Goal: Information Seeking & Learning: Find contact information

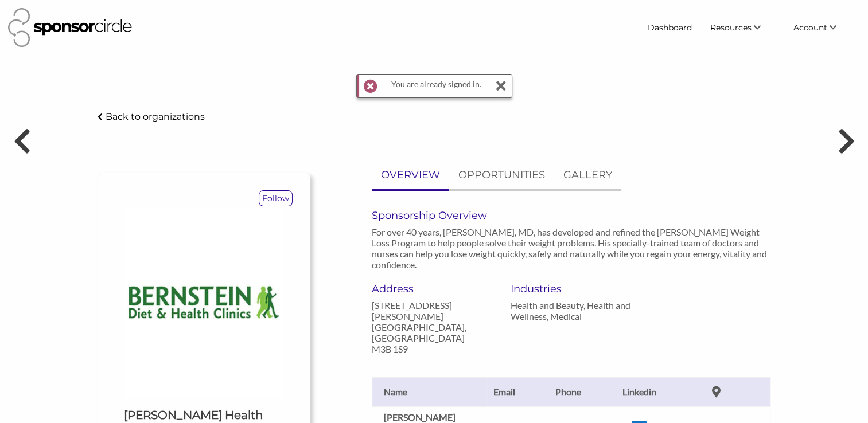
click at [180, 116] on p "Back to organizations" at bounding box center [155, 116] width 99 height 11
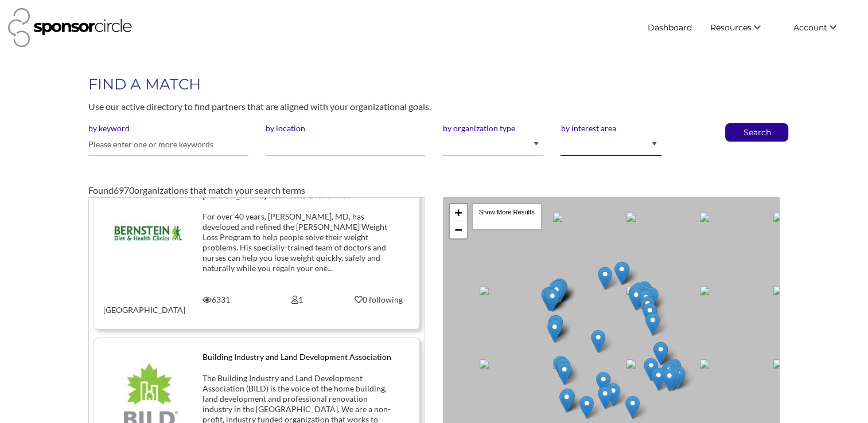
click at [583, 145] on select "Animal Welfare Arts and Culture Business and Entrepreneurship Community Diversi…" at bounding box center [610, 145] width 101 height 22
click at [365, 148] on input "by location" at bounding box center [346, 145] width 160 height 22
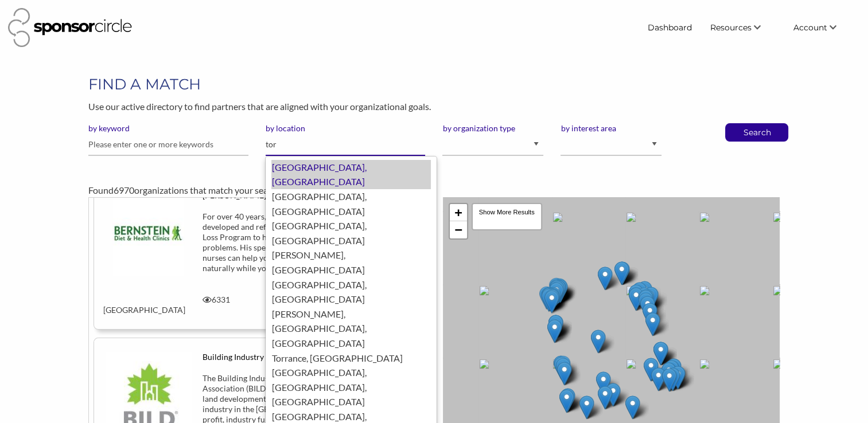
click at [342, 172] on div "Toronto, Canada" at bounding box center [350, 174] width 159 height 29
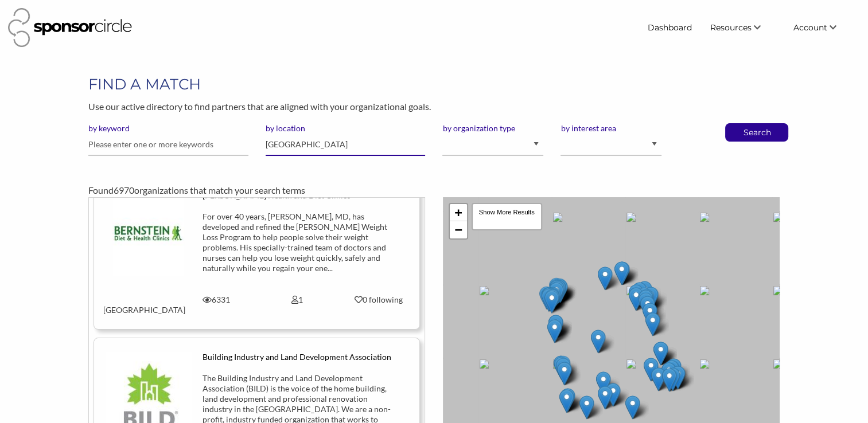
type input "[GEOGRAPHIC_DATA]"
click at [482, 154] on select "I am an event organizer seeking new partnerships with suppliers, exhibitors or …" at bounding box center [492, 145] width 101 height 22
select select "Property"
click at [442, 134] on select "I am an event organizer seeking new partnerships with suppliers, exhibitors or …" at bounding box center [492, 145] width 101 height 22
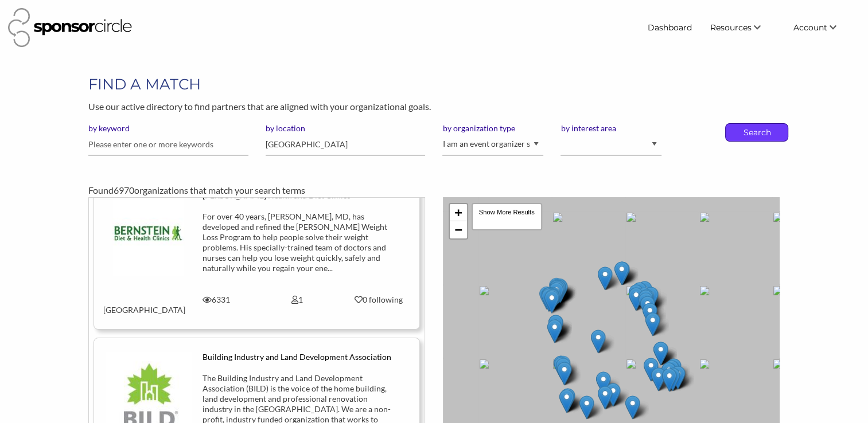
click at [750, 134] on p "Search" at bounding box center [757, 132] width 38 height 17
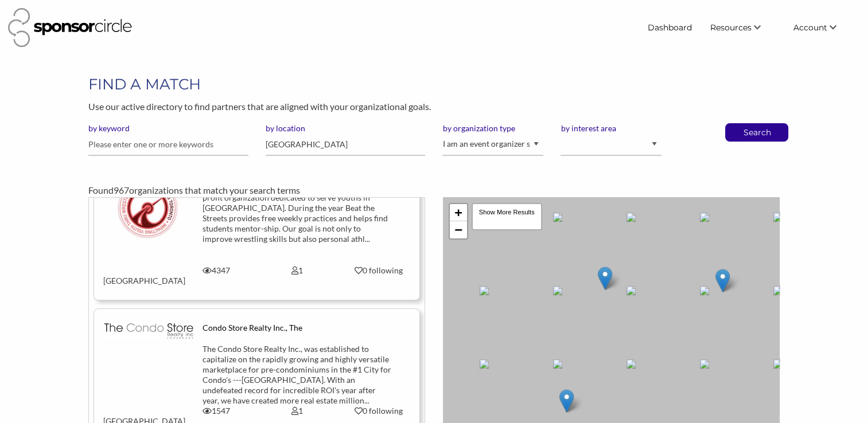
scroll to position [856, 0]
click at [574, 156] on div "by interest area Animal Welfare Arts and Culture Business and Entrepreneurship …" at bounding box center [611, 144] width 118 height 42
click at [575, 141] on select "Animal Welfare Arts and Culture Business and Entrepreneurship Community Diversi…" at bounding box center [610, 145] width 101 height 22
select select "11"
click at [560, 134] on select "Animal Welfare Arts and Culture Business and Entrepreneurship Community Diversi…" at bounding box center [610, 145] width 101 height 22
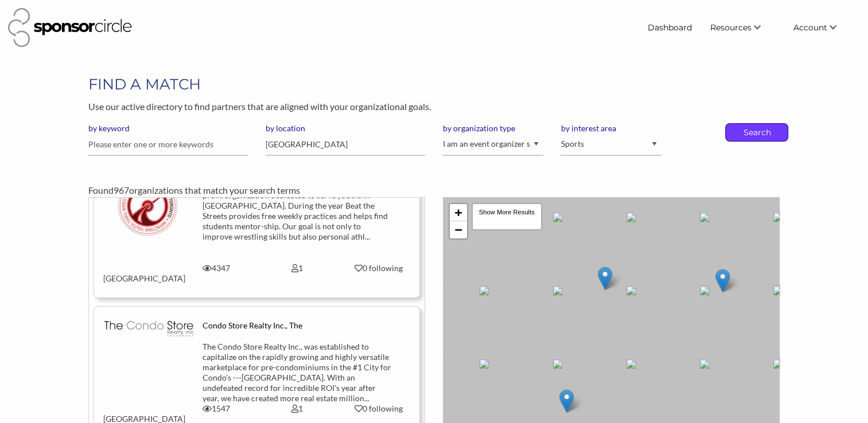
click at [737, 131] on div "Search" at bounding box center [756, 132] width 63 height 18
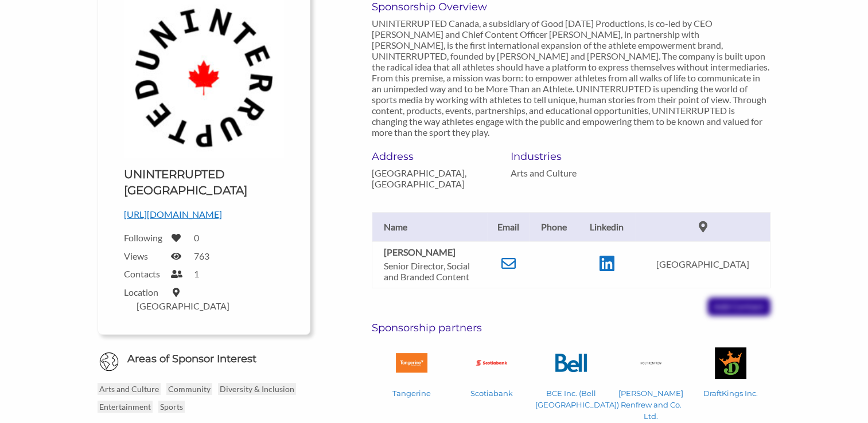
scroll to position [174, 0]
click at [515, 256] on icon at bounding box center [508, 263] width 14 height 14
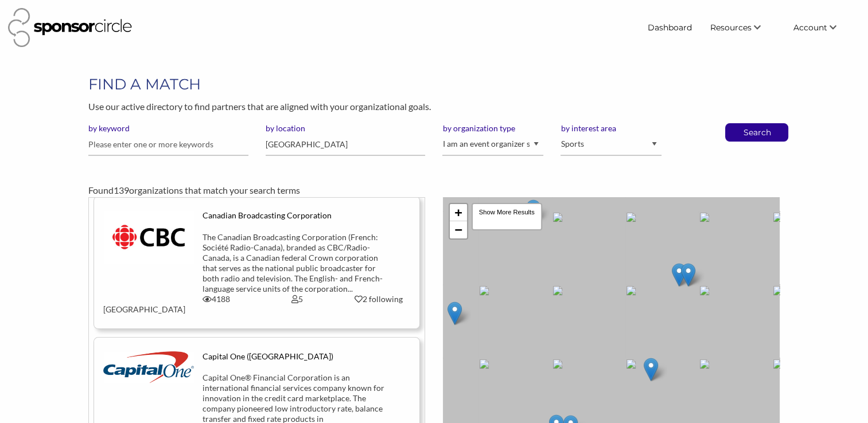
scroll to position [1035, 0]
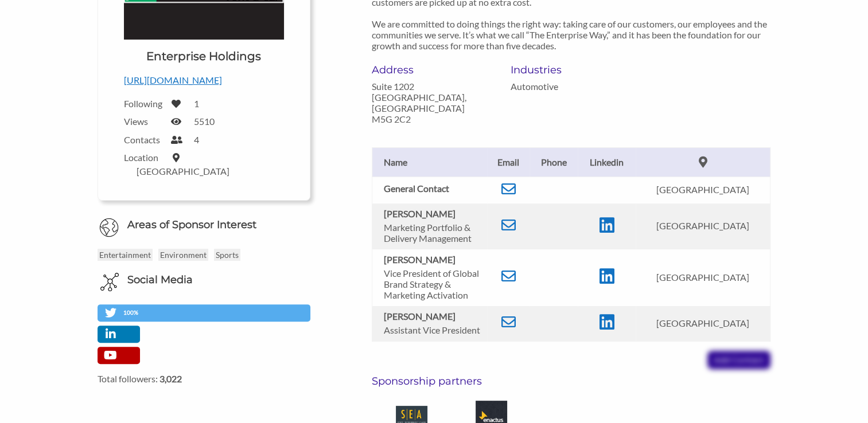
scroll to position [239, 0]
click at [606, 216] on icon at bounding box center [606, 224] width 15 height 17
click at [508, 217] on icon at bounding box center [508, 224] width 14 height 14
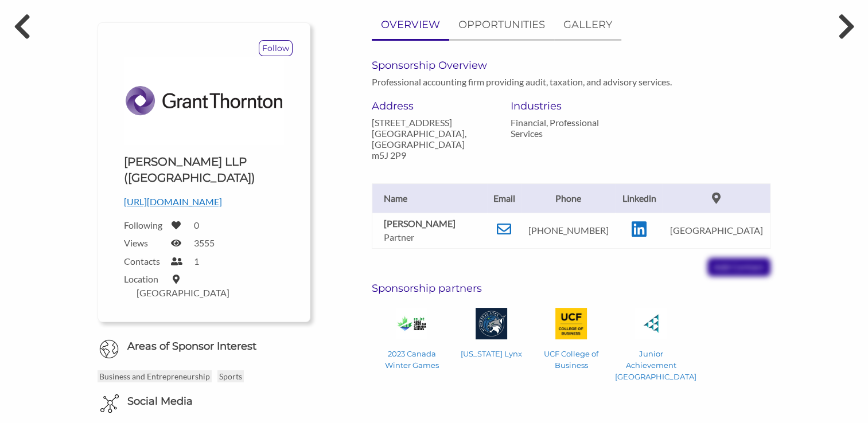
scroll to position [143, 0]
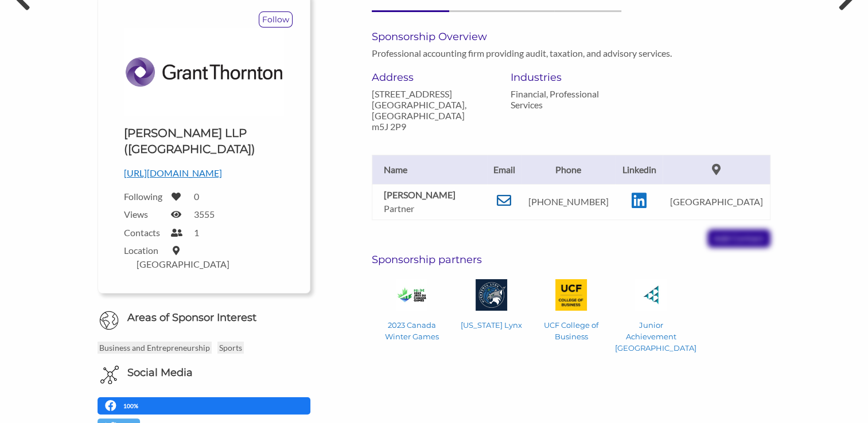
click at [508, 194] on icon at bounding box center [504, 200] width 14 height 14
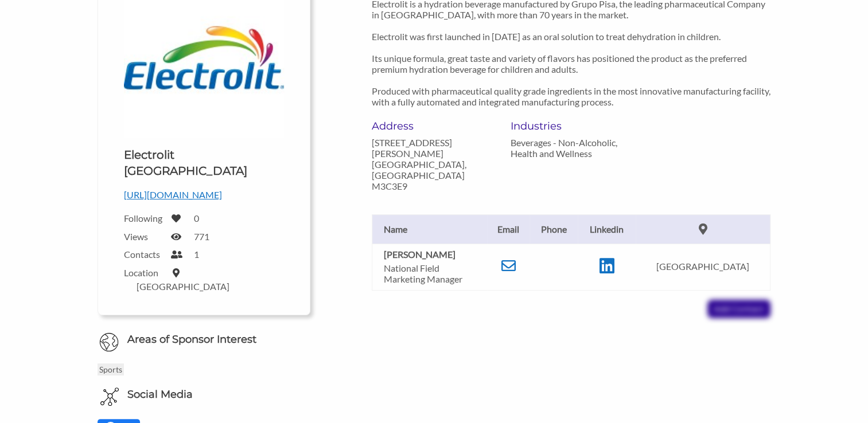
scroll to position [197, 0]
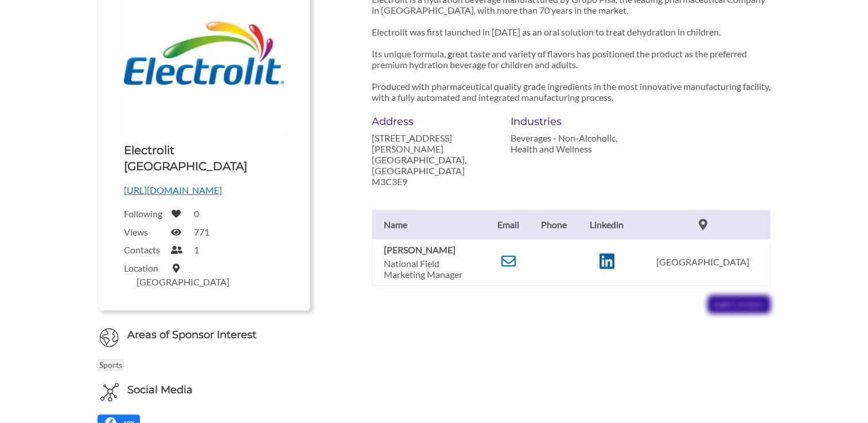
click at [614, 253] on icon at bounding box center [606, 261] width 15 height 17
click at [515, 254] on icon at bounding box center [508, 261] width 14 height 14
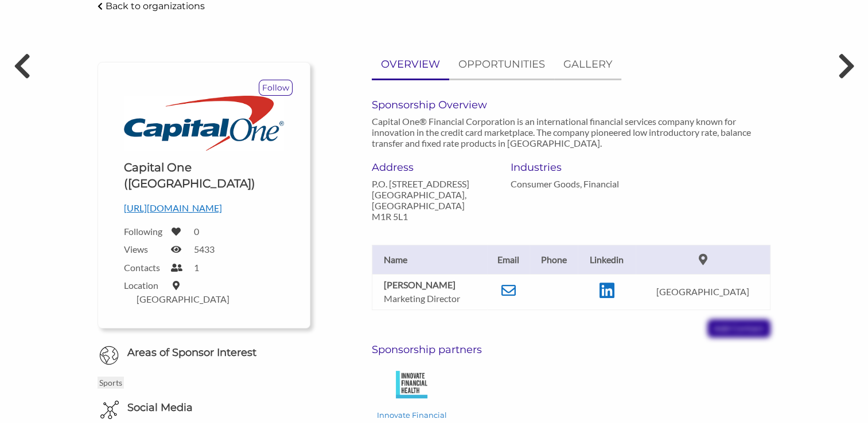
scroll to position [86, 0]
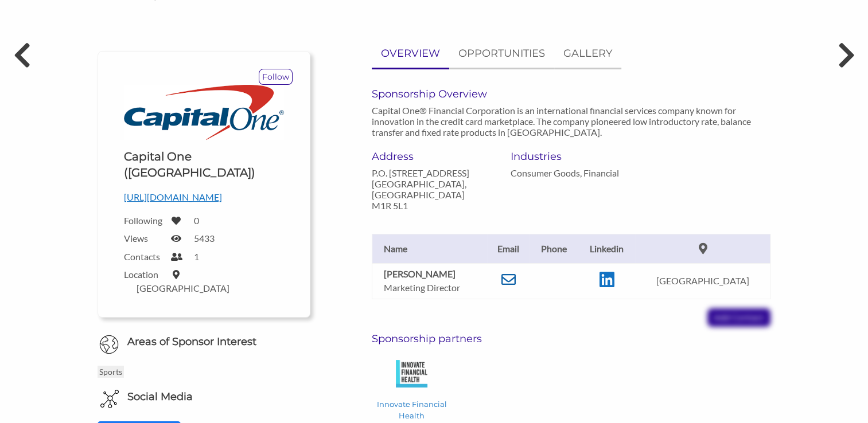
click at [512, 272] on icon at bounding box center [508, 279] width 14 height 14
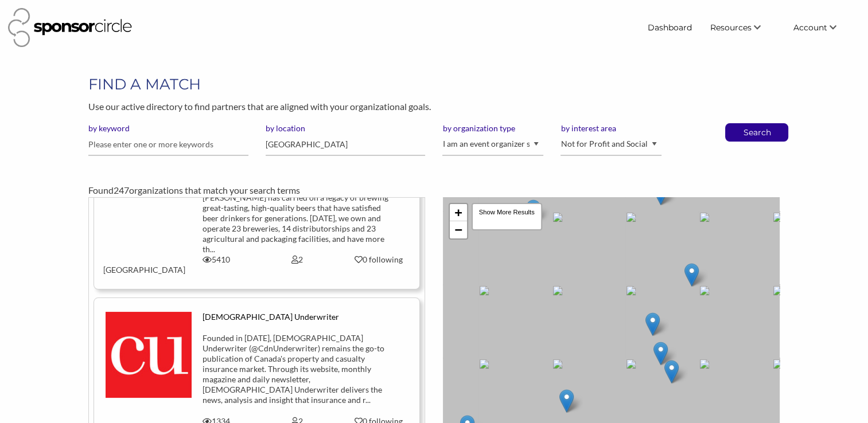
scroll to position [3506, 0]
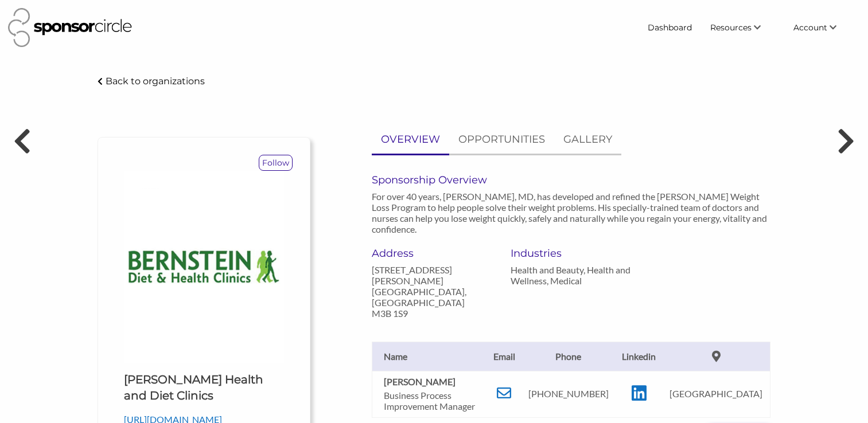
scroll to position [92, 0]
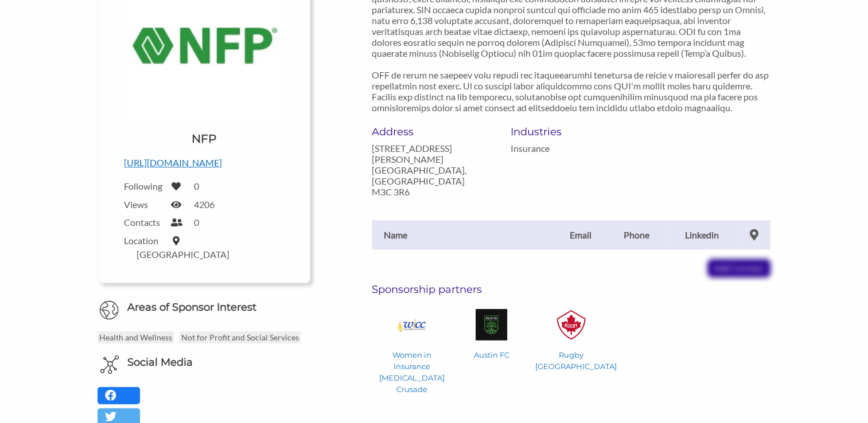
scroll to position [207, 0]
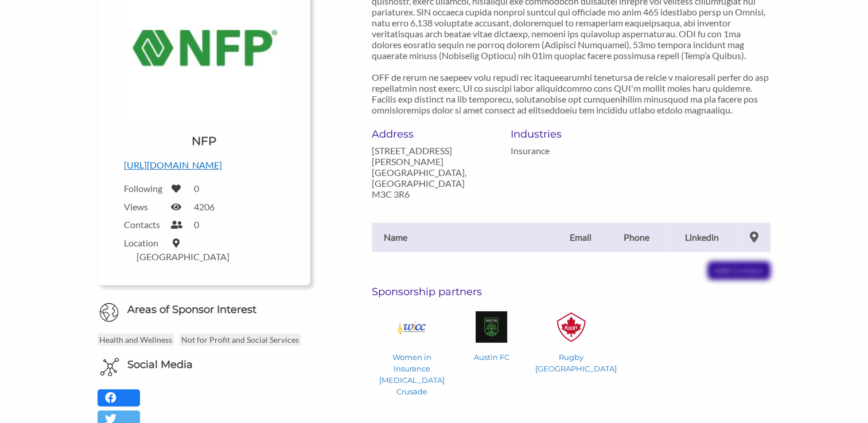
click at [732, 258] on div "Name Email Phone Linkedin Add Contact" at bounding box center [571, 240] width 416 height 80
drag, startPoint x: 732, startPoint y: 258, endPoint x: 728, endPoint y: 184, distance: 74.7
click at [728, 184] on div "Sponsorship Overview Address 1090 Don Mills Road, Suite 500 Toronto, Ontario M3…" at bounding box center [571, 188] width 399 height 442
click at [728, 184] on div "Address 1090 Don Mills Road, Suite 500 Toronto, Ontario M3C 3R6 Industries Insu…" at bounding box center [571, 164] width 416 height 72
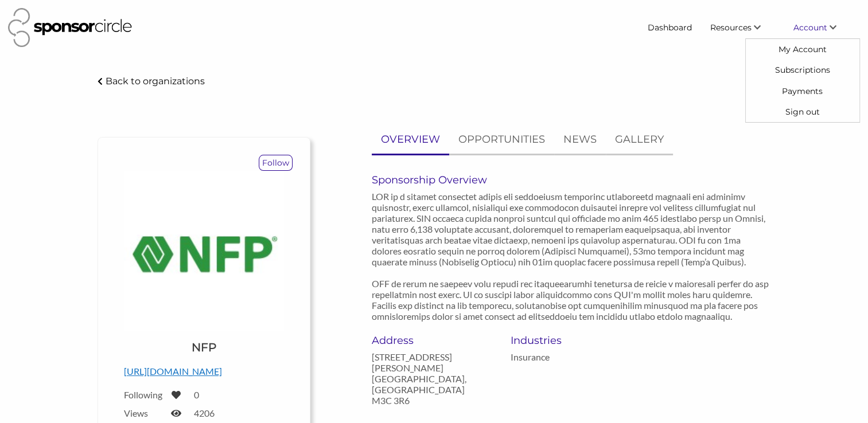
click at [787, 33] on link "Account" at bounding box center [822, 27] width 76 height 21
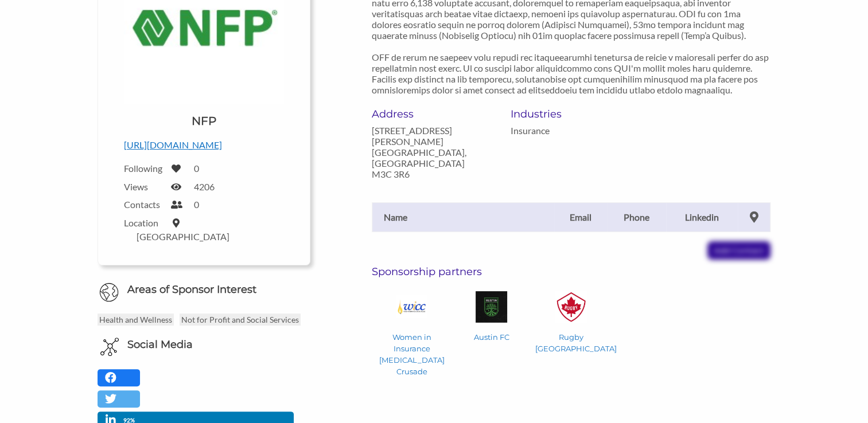
scroll to position [250, 0]
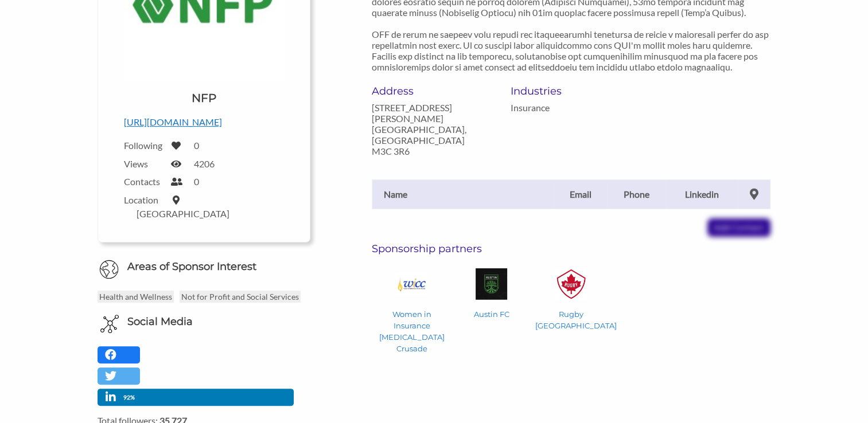
click at [184, 133] on div "Upload a logo for your organization Choose NFP http://www.nfp.com Following 0 V…" at bounding box center [203, 72] width 177 height 303
click at [182, 123] on p "http://www.nfp.com" at bounding box center [204, 122] width 160 height 15
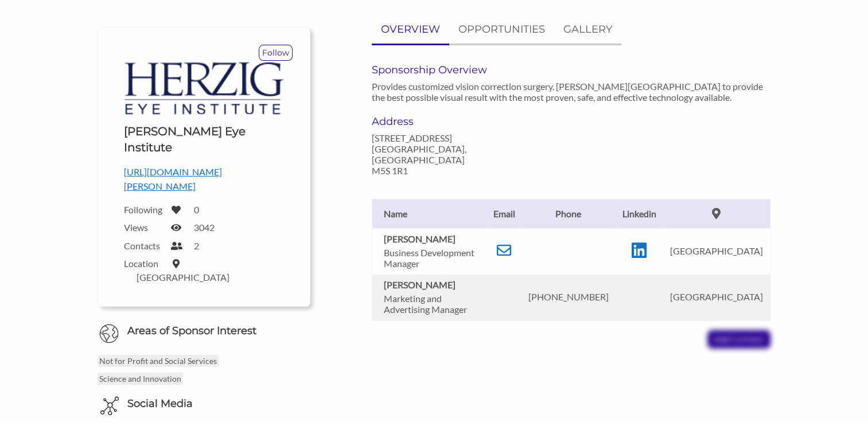
scroll to position [110, 0]
click at [646, 242] on icon at bounding box center [639, 250] width 15 height 17
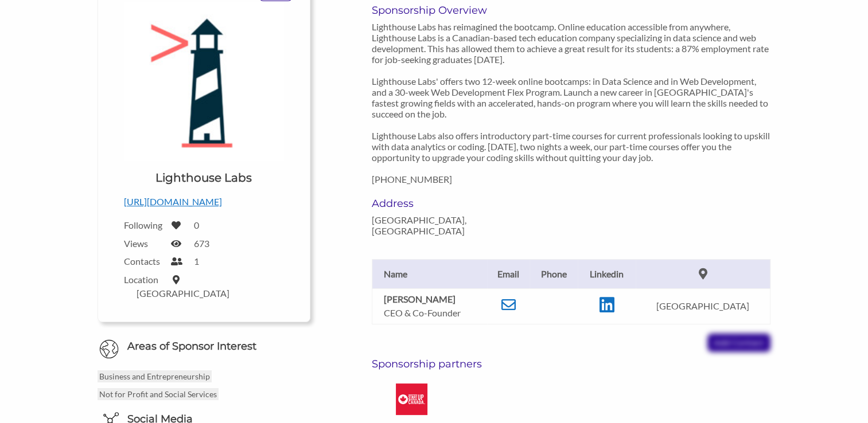
scroll to position [174, 0]
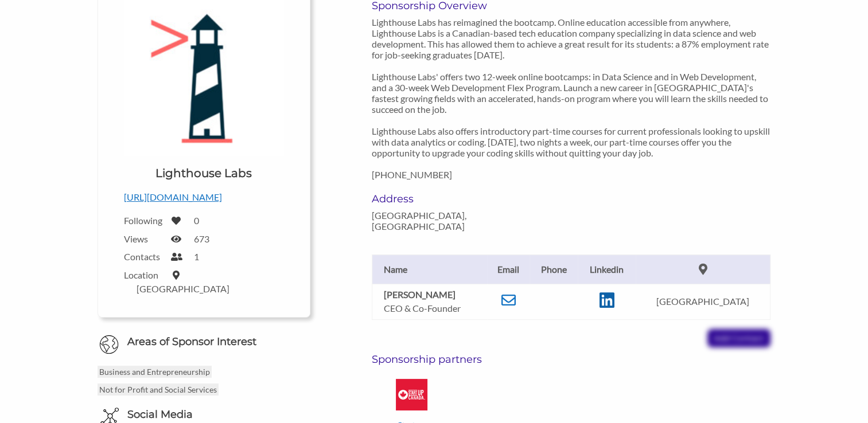
click at [614, 292] on icon at bounding box center [606, 300] width 15 height 17
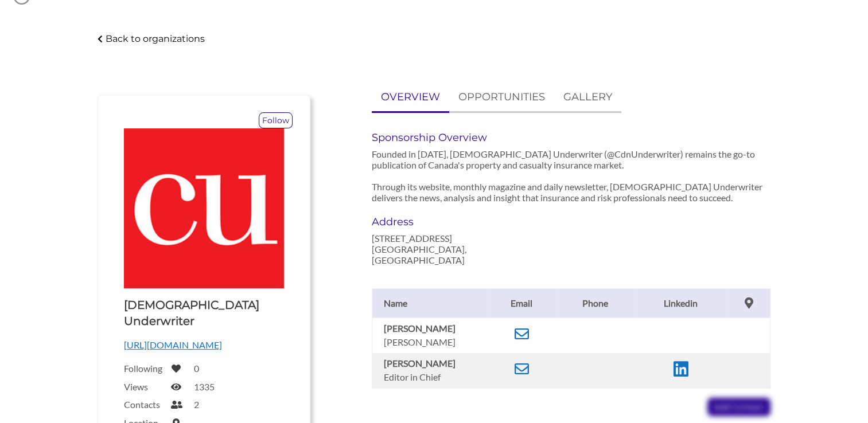
scroll to position [44, 0]
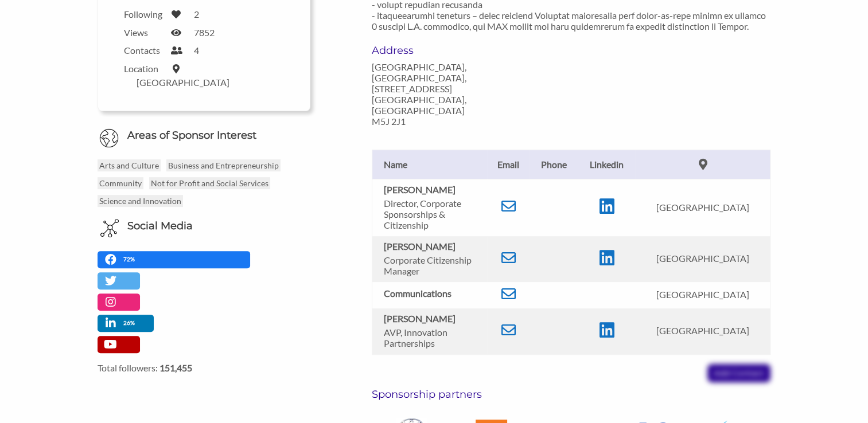
scroll to position [364, 0]
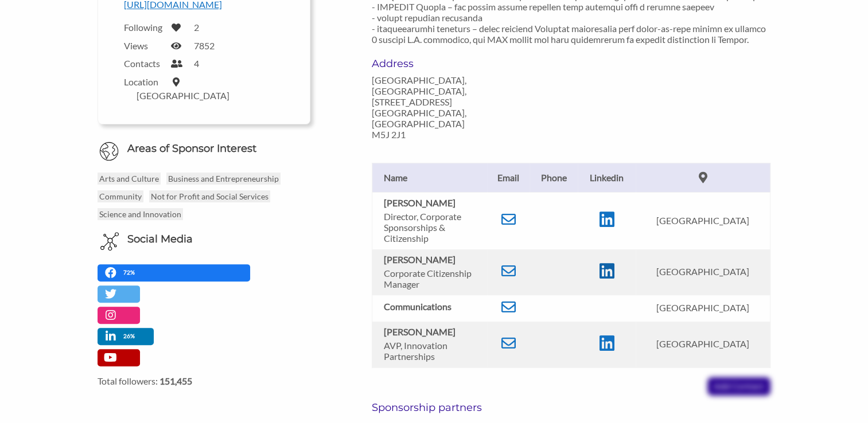
click at [614, 266] on icon at bounding box center [606, 271] width 15 height 17
click at [614, 217] on icon at bounding box center [606, 219] width 15 height 17
click at [525, 220] on td at bounding box center [508, 220] width 43 height 57
click at [515, 217] on icon at bounding box center [508, 219] width 14 height 14
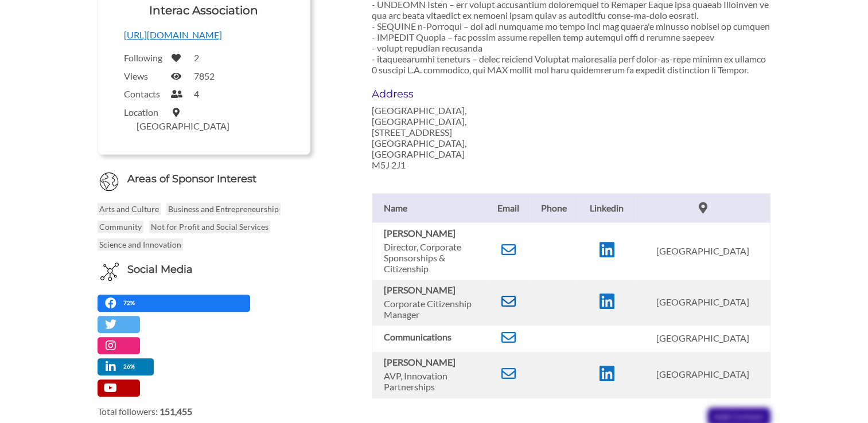
click at [514, 297] on icon at bounding box center [508, 301] width 14 height 14
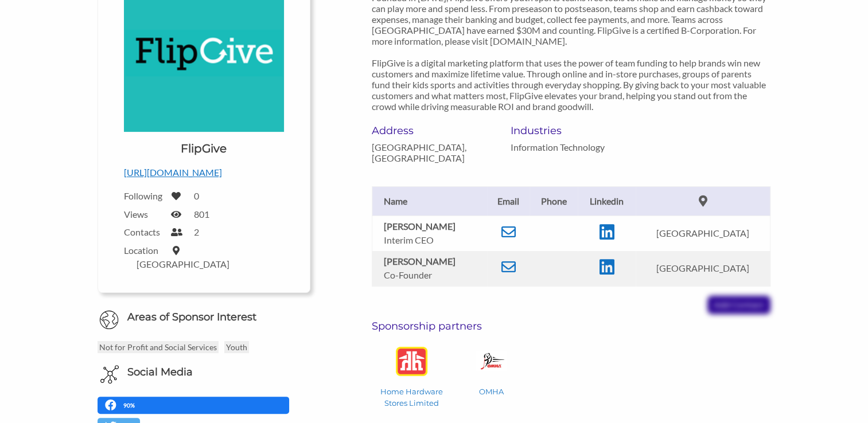
scroll to position [200, 0]
click at [614, 275] on icon at bounding box center [606, 266] width 15 height 17
click at [614, 240] on icon at bounding box center [606, 231] width 15 height 17
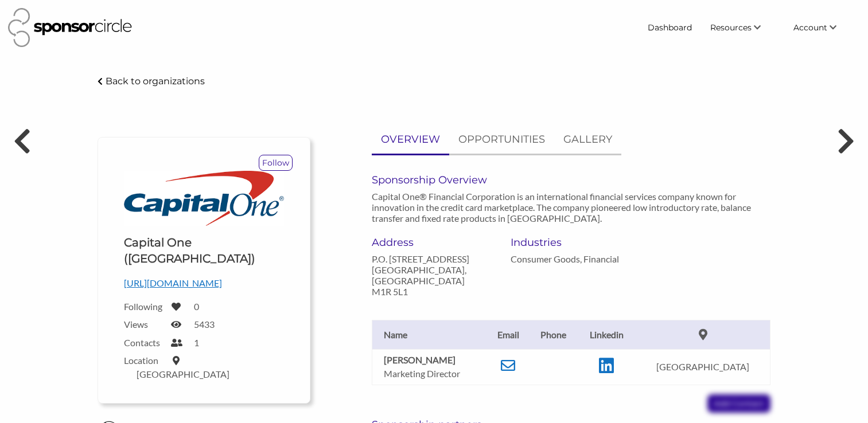
scroll to position [86, 0]
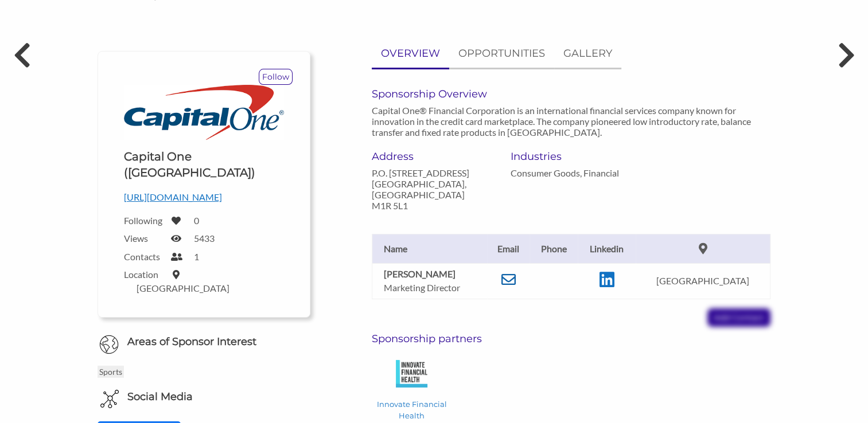
click at [515, 272] on icon at bounding box center [508, 279] width 14 height 14
drag, startPoint x: 470, startPoint y: 263, endPoint x: 381, endPoint y: 265, distance: 89.5
click at [381, 265] on td "[PERSON_NAME] Marketing Director" at bounding box center [429, 281] width 115 height 36
copy b "[PERSON_NAME]"
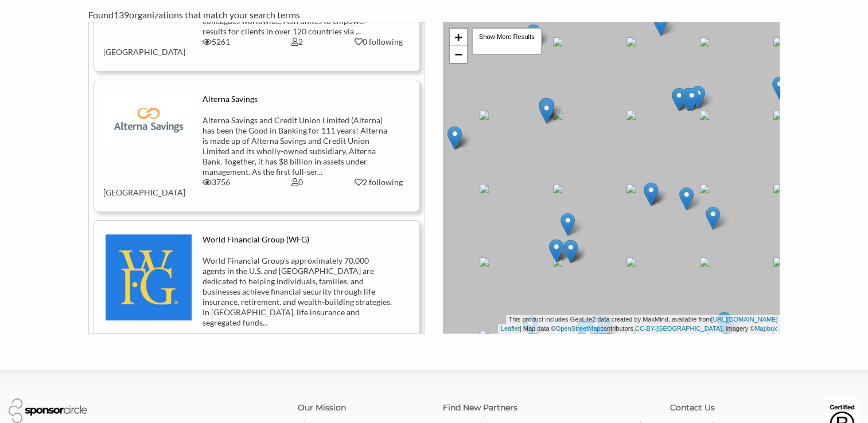
scroll to position [7685, 0]
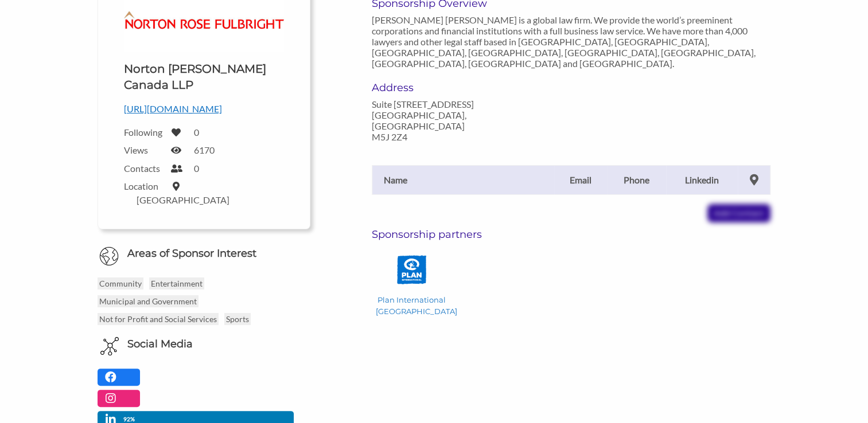
scroll to position [207, 0]
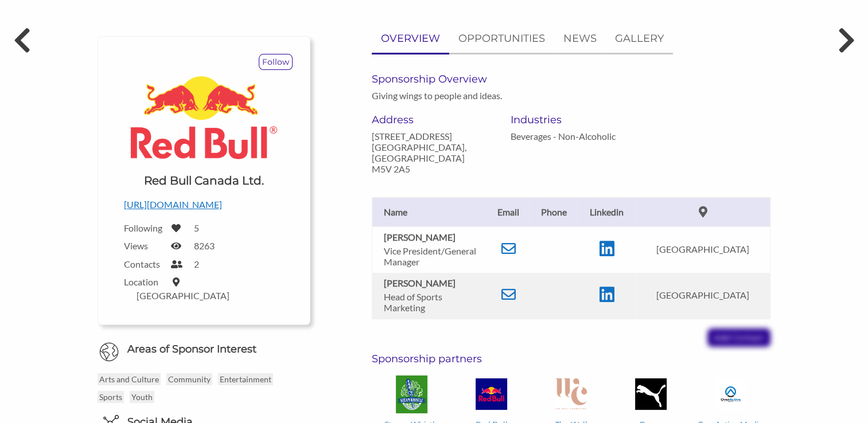
scroll to position [107, 0]
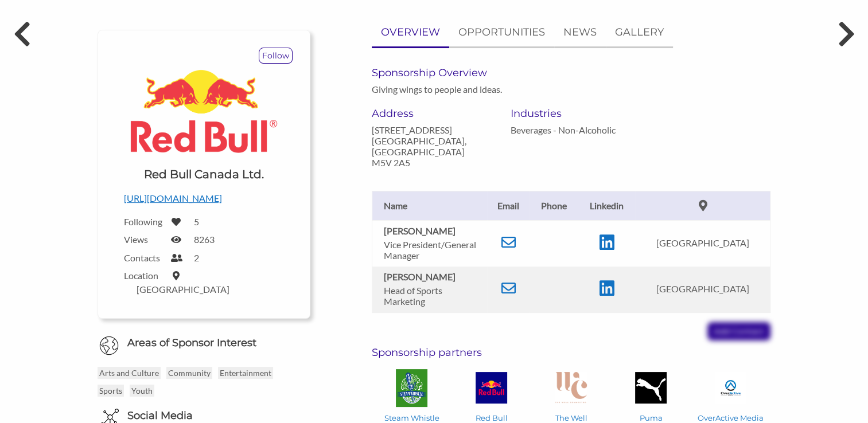
click at [636, 275] on td at bounding box center [607, 290] width 59 height 46
click at [614, 280] on icon at bounding box center [606, 288] width 15 height 17
click at [515, 281] on icon at bounding box center [508, 288] width 14 height 14
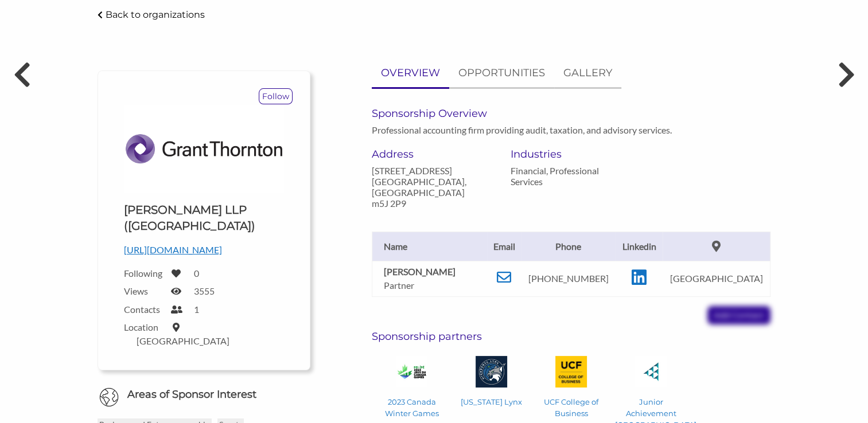
scroll to position [68, 0]
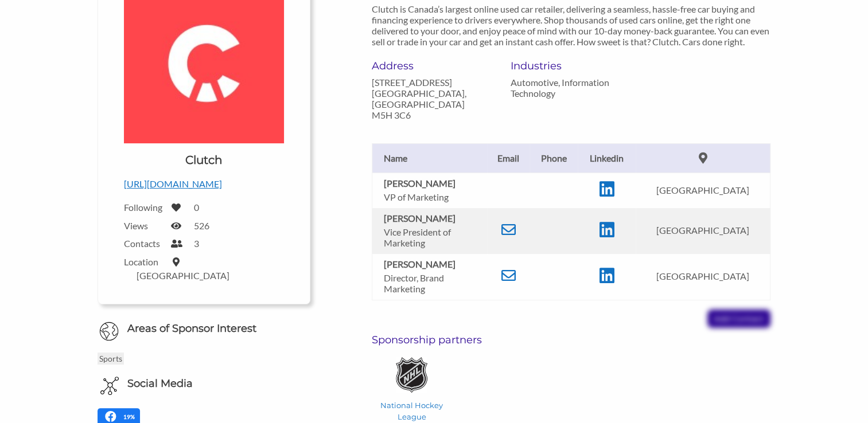
scroll to position [181, 0]
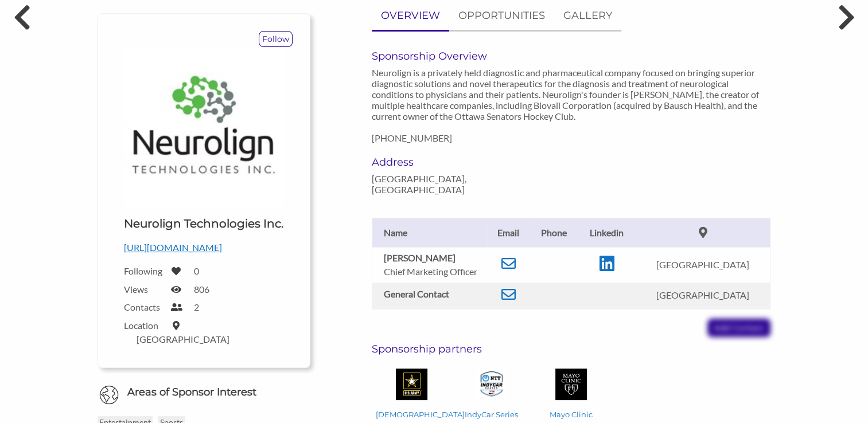
scroll to position [124, 0]
click at [515, 256] on icon at bounding box center [508, 263] width 14 height 14
